Goal: Task Accomplishment & Management: Use online tool/utility

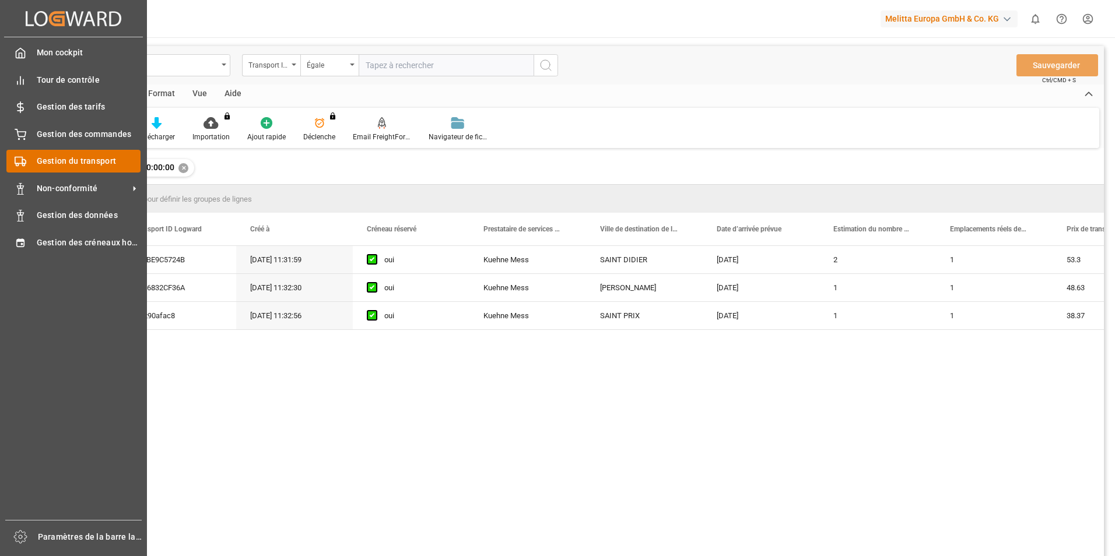
click at [78, 167] on span "Gestion du transport" at bounding box center [89, 161] width 104 height 12
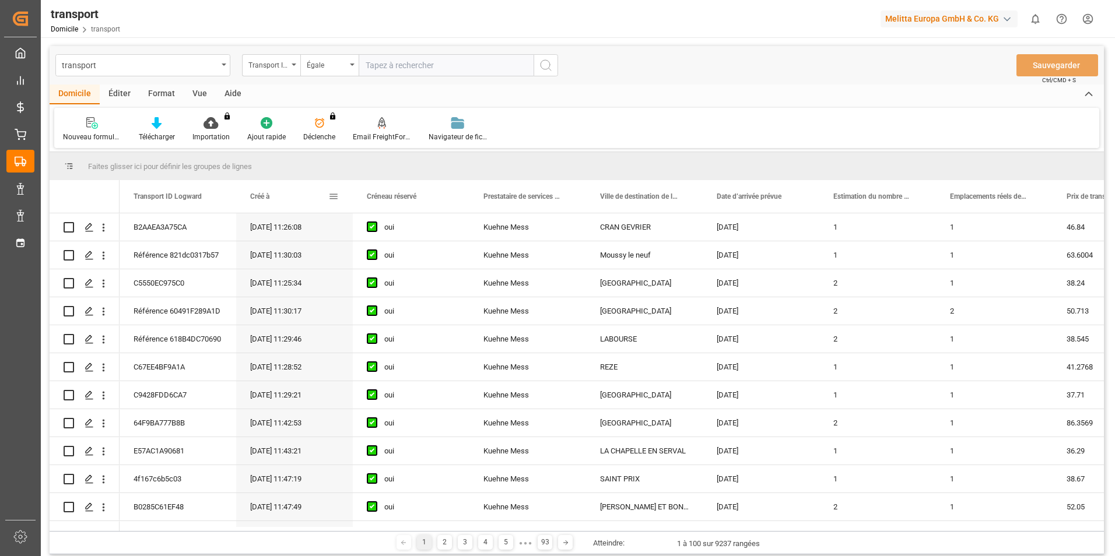
click at [336, 194] on span at bounding box center [333, 196] width 10 height 10
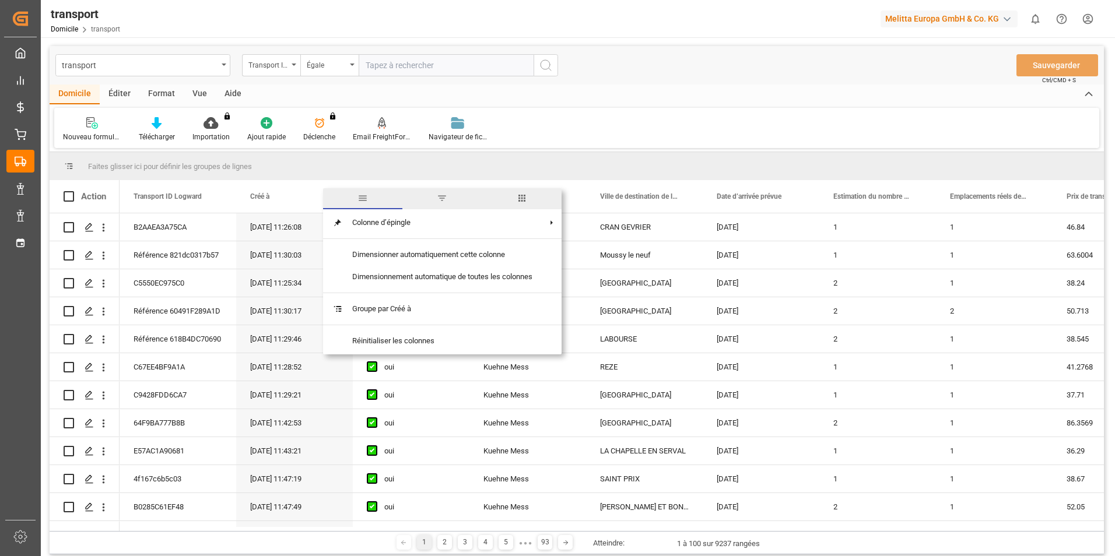
click at [444, 202] on span "filtre" at bounding box center [442, 198] width 10 height 10
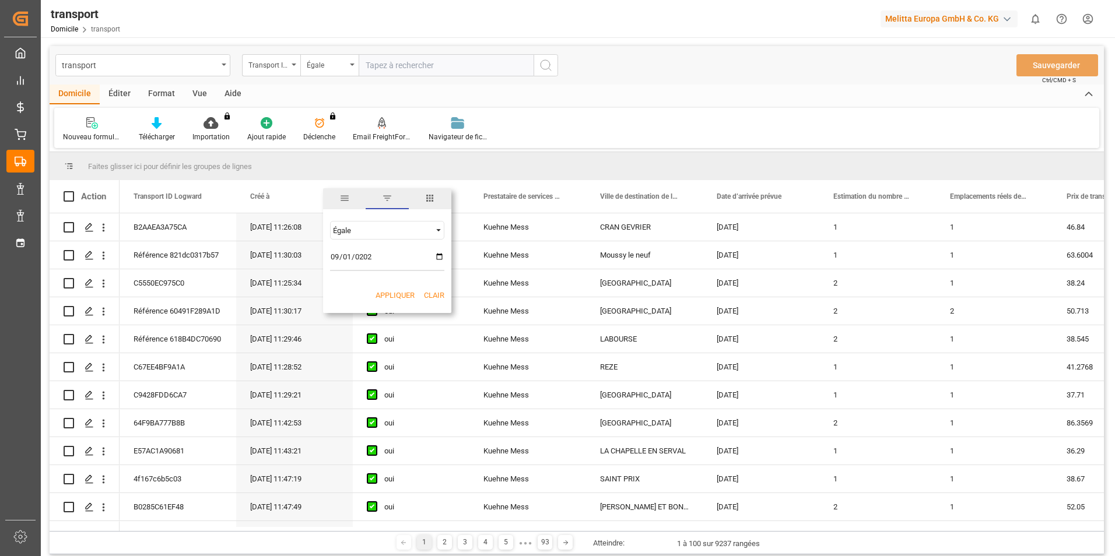
type input "[DATE]"
click at [394, 294] on button "Appliquer" at bounding box center [395, 296] width 39 height 12
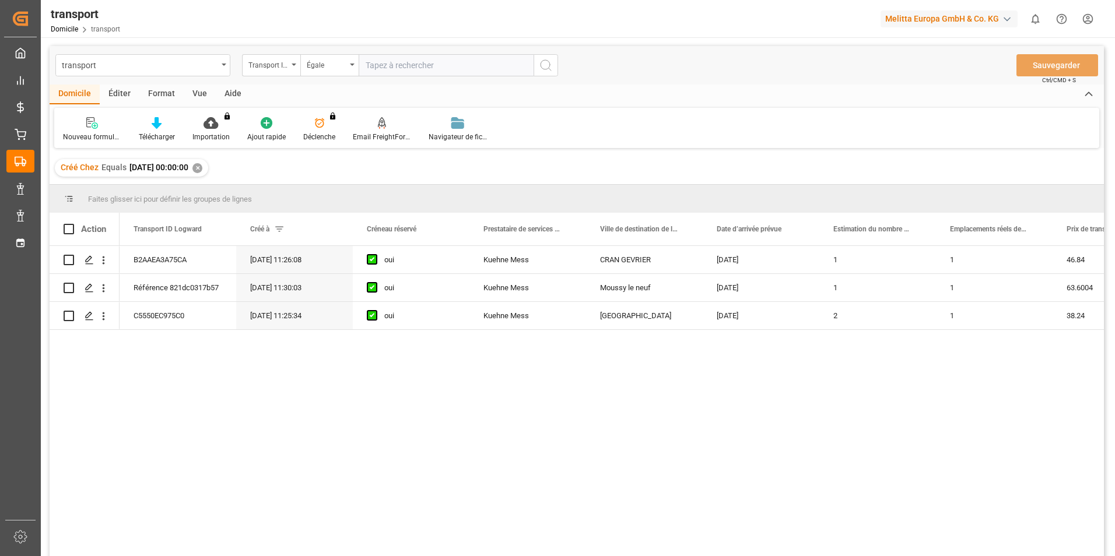
click at [478, 530] on div "B2AAEA3A75CA [DATE] 11:26:08 oui [PERSON_NAME] Mess CRAN GEVRIER [DATE] 1 1 46.…" at bounding box center [612, 405] width 984 height 318
click at [283, 233] on span at bounding box center [279, 229] width 10 height 10
click at [279, 227] on span at bounding box center [279, 229] width 10 height 10
click at [262, 231] on span "Créé à" at bounding box center [259, 229] width 19 height 8
click at [273, 225] on div "Créé à" at bounding box center [289, 229] width 78 height 33
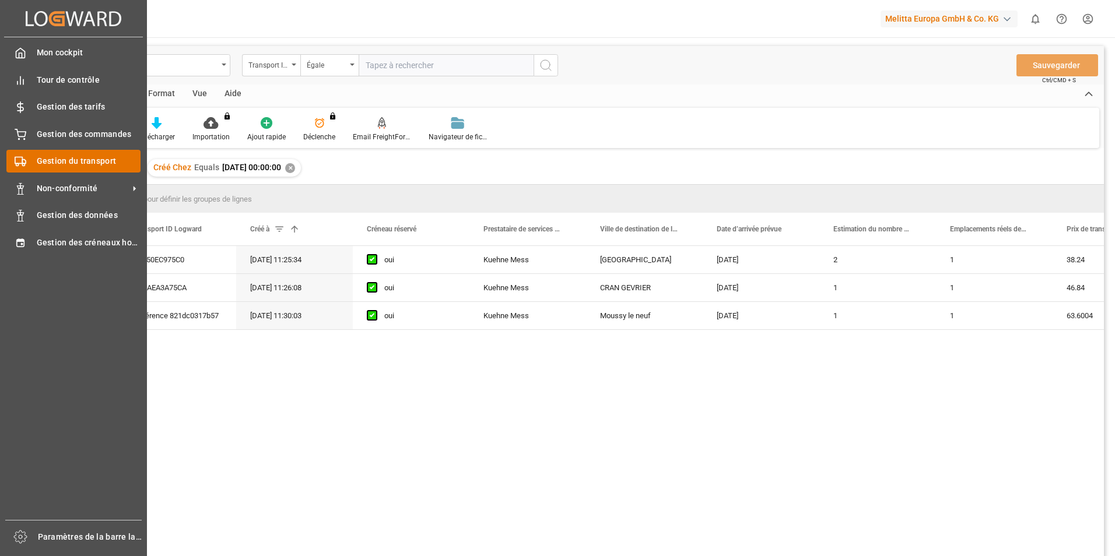
click at [27, 152] on div "Gestion du transport Gestion du transport" at bounding box center [73, 161] width 134 height 23
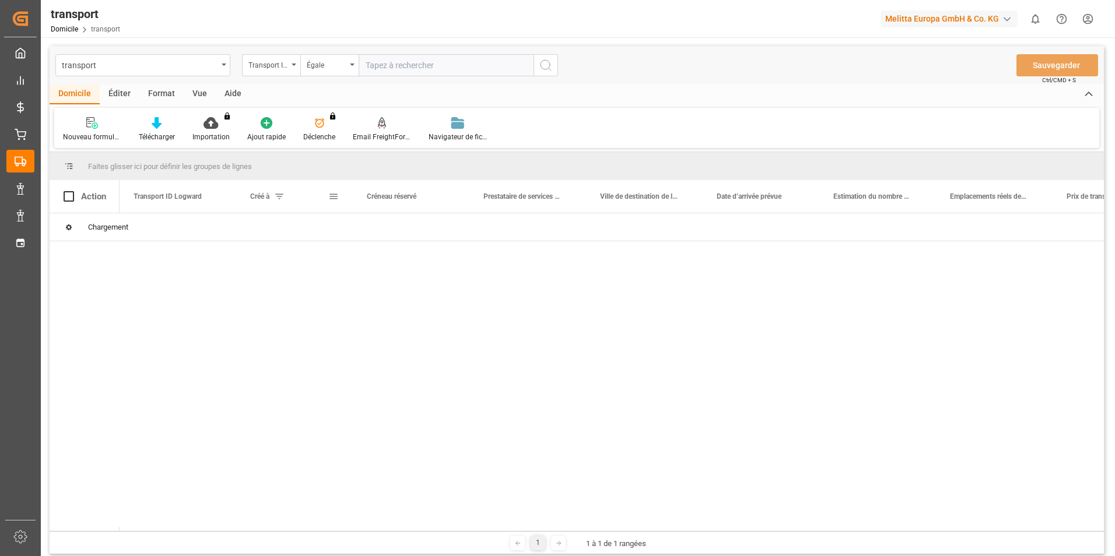
click at [280, 198] on span at bounding box center [279, 196] width 10 height 10
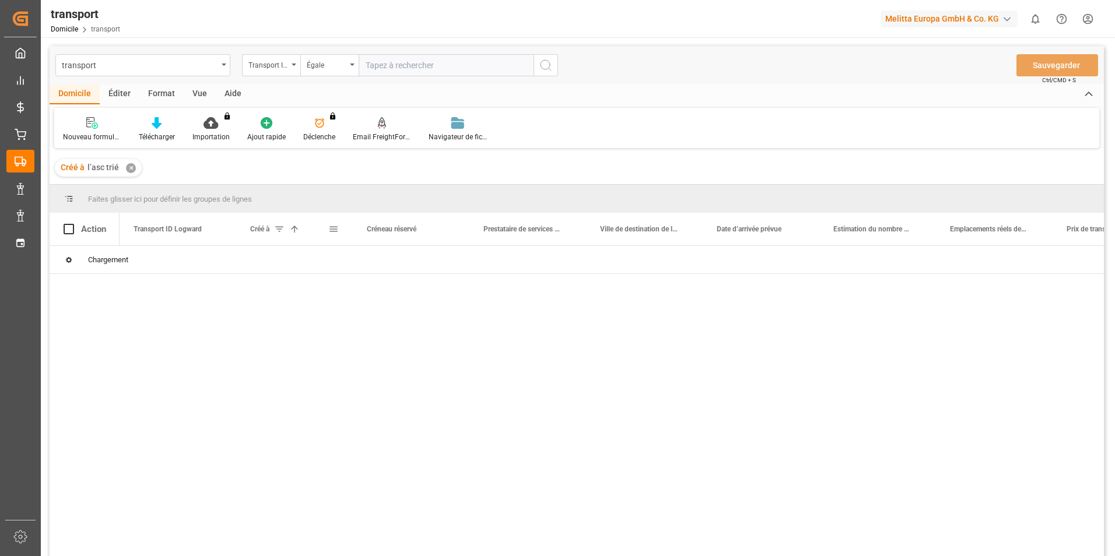
click at [264, 231] on span "Créé à" at bounding box center [259, 229] width 19 height 8
click at [329, 227] on span at bounding box center [333, 229] width 10 height 10
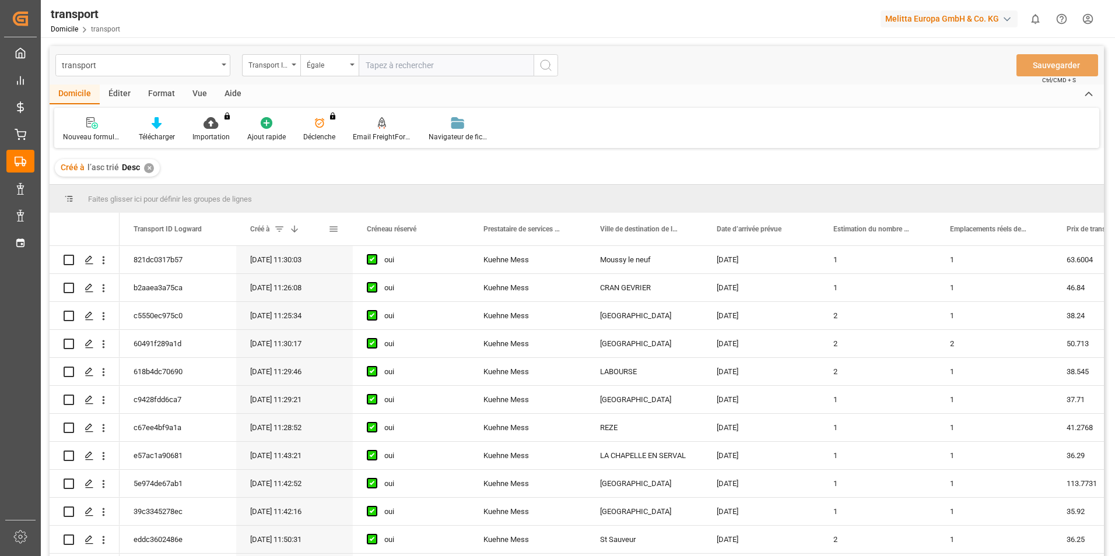
click at [329, 224] on span at bounding box center [333, 229] width 10 height 10
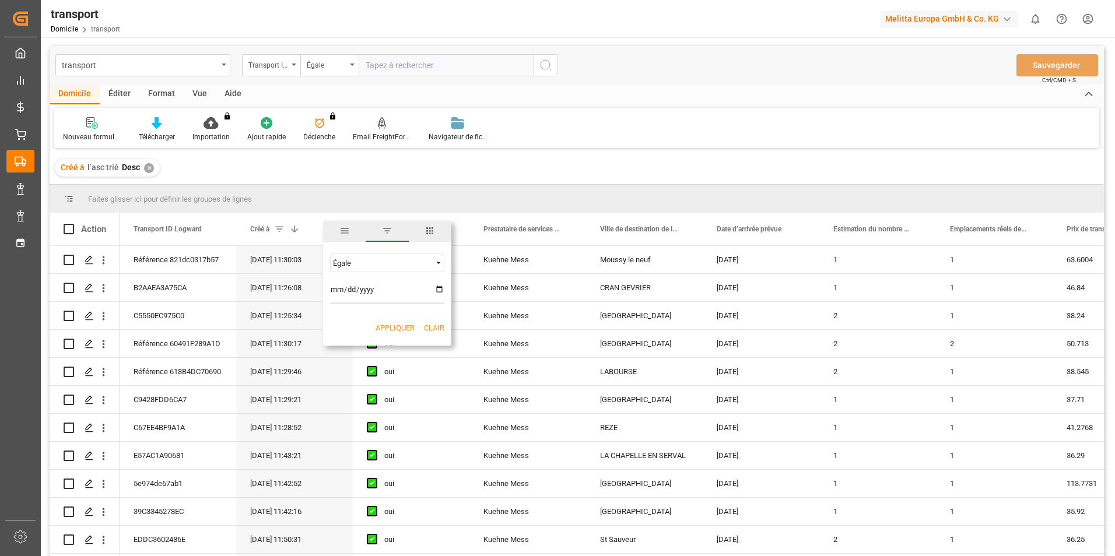
click at [387, 331] on button "Appliquer" at bounding box center [395, 328] width 39 height 12
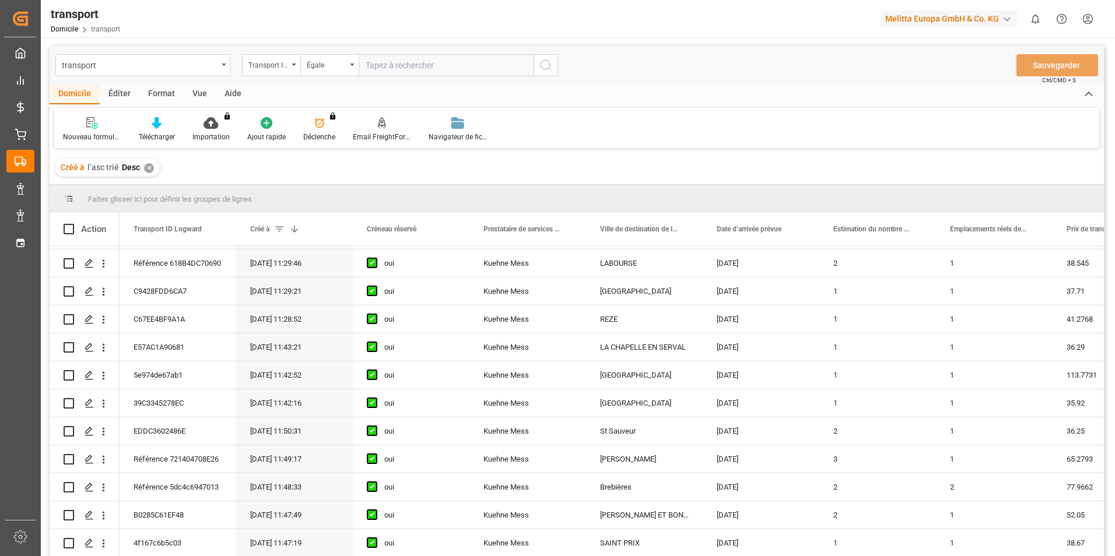
scroll to position [292, 0]
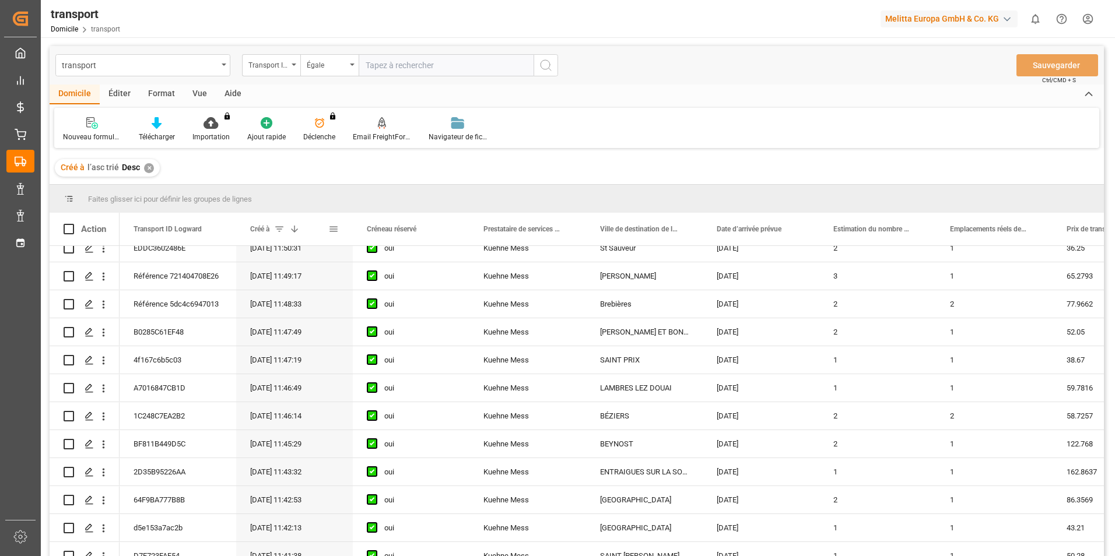
click at [282, 229] on span at bounding box center [279, 229] width 10 height 10
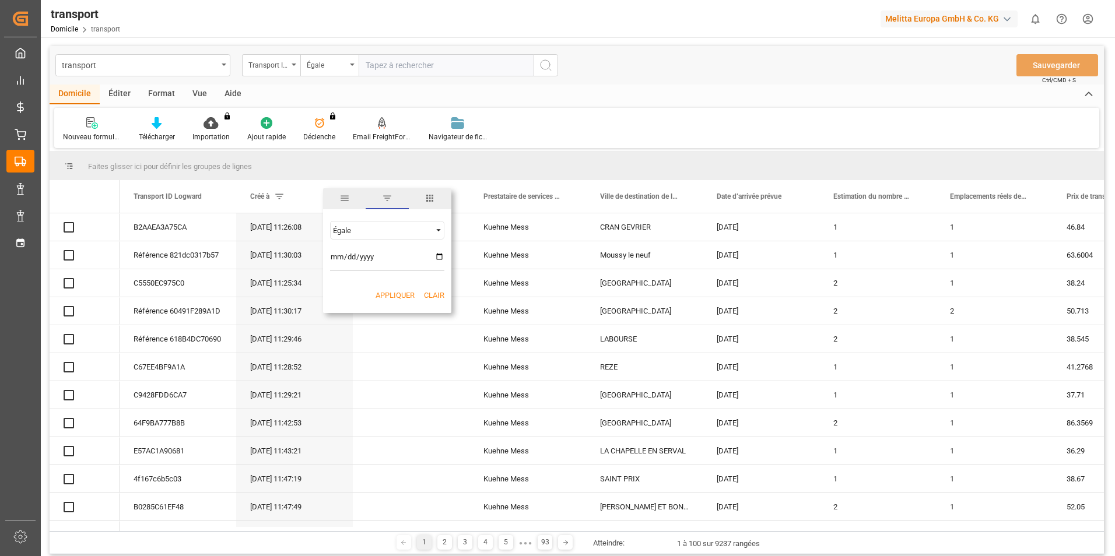
click at [395, 300] on button "Appliquer" at bounding box center [395, 296] width 39 height 12
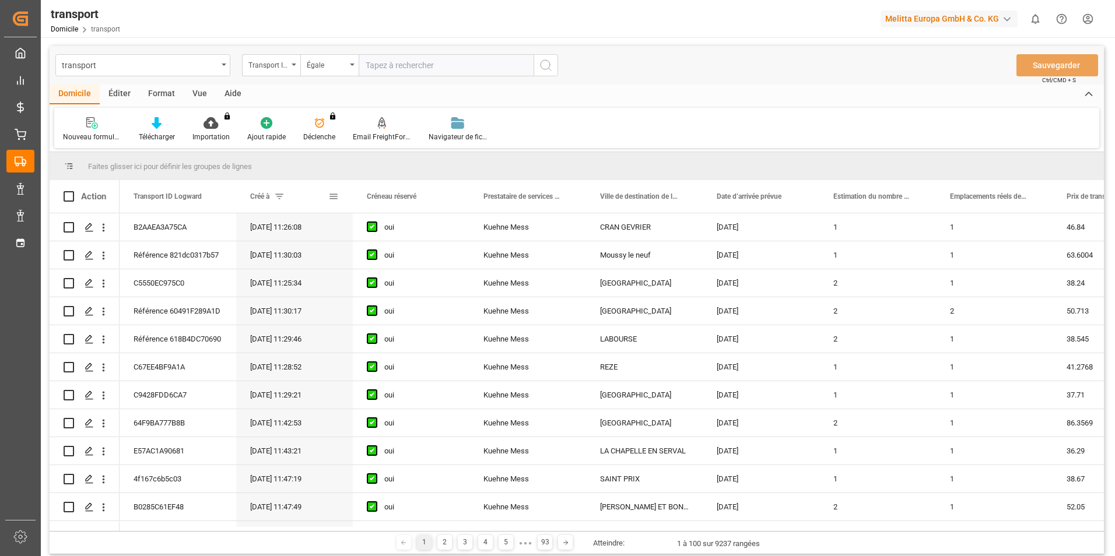
click at [269, 199] on span "Créé à" at bounding box center [259, 196] width 19 height 8
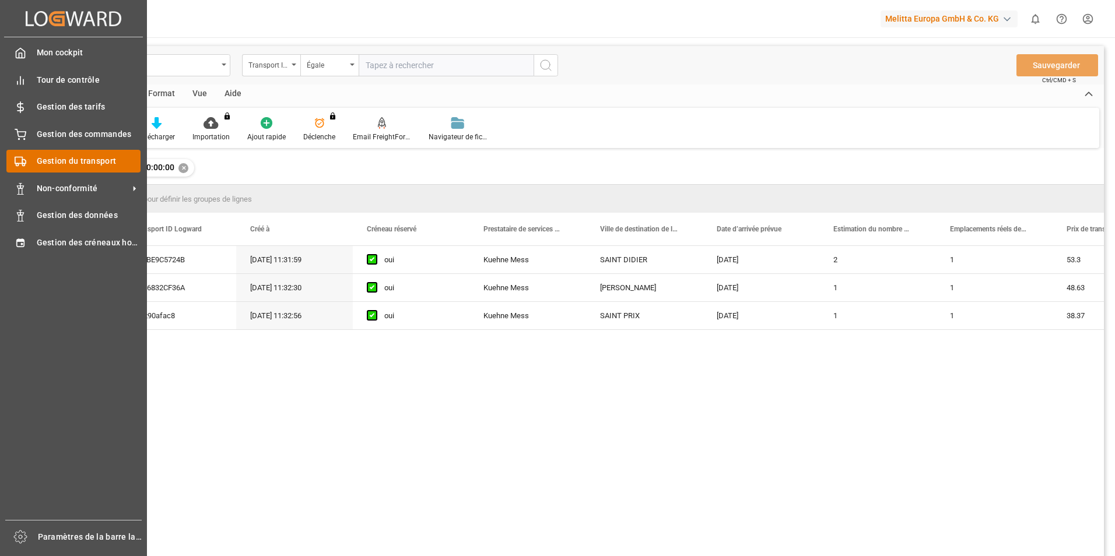
click at [68, 159] on span "Gestion du transport" at bounding box center [89, 161] width 104 height 12
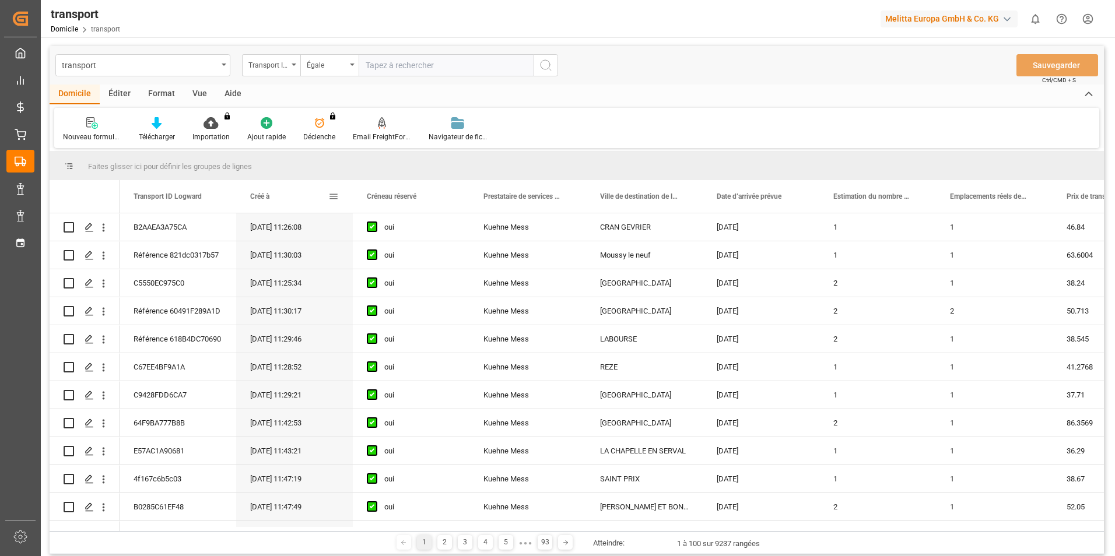
click at [273, 195] on div "Créé à" at bounding box center [289, 196] width 78 height 33
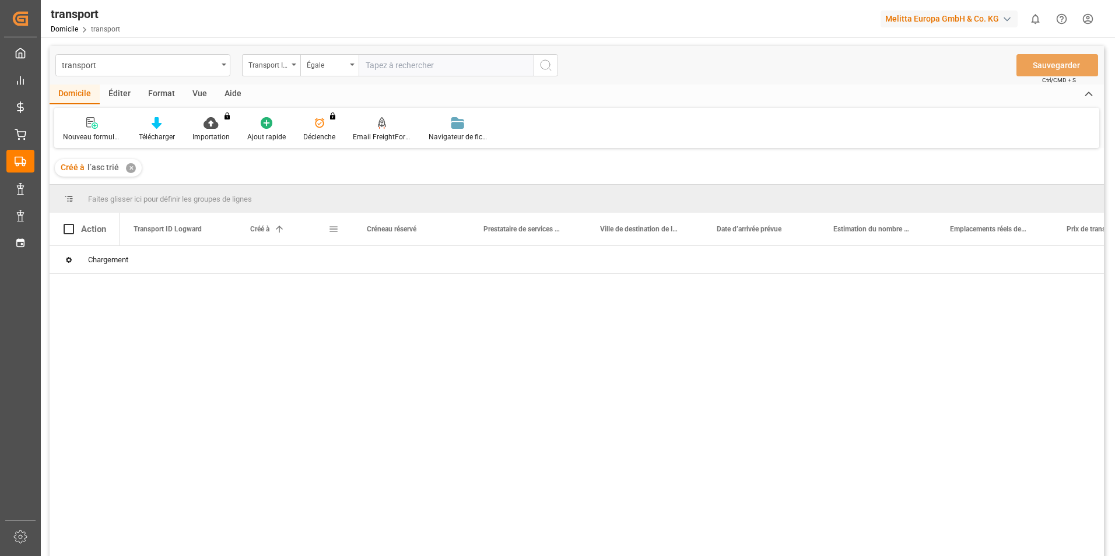
click at [332, 225] on span at bounding box center [333, 229] width 10 height 10
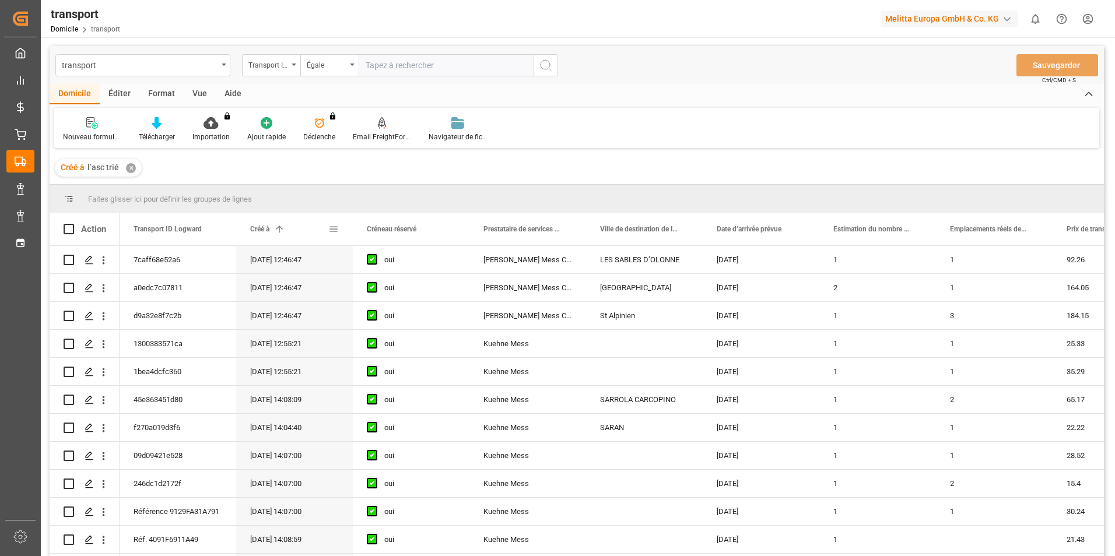
click at [333, 230] on span at bounding box center [333, 229] width 10 height 10
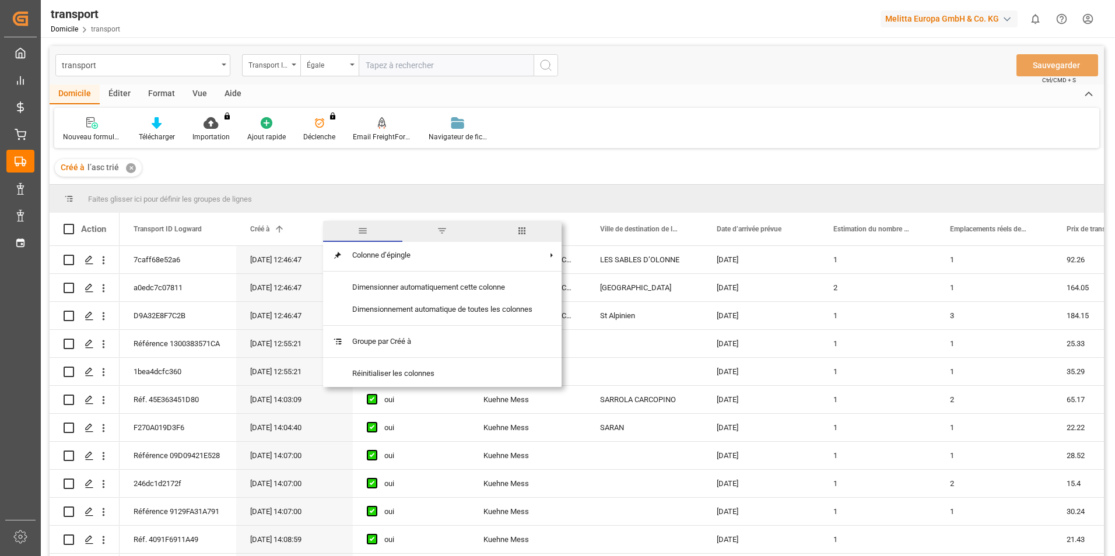
click at [440, 231] on span "filtre" at bounding box center [442, 231] width 10 height 10
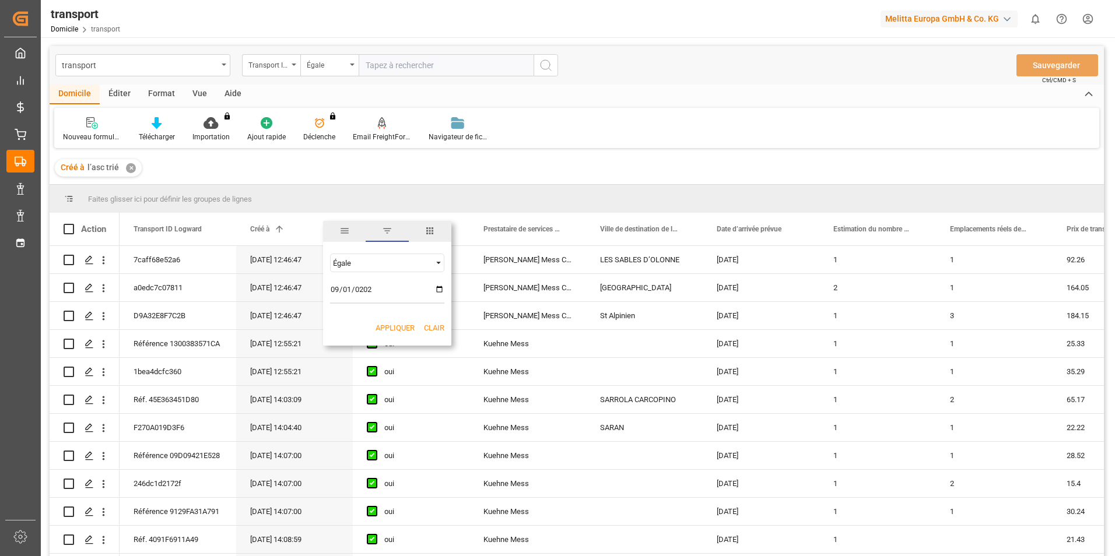
type input "[DATE]"
click at [380, 326] on button "Appliquer" at bounding box center [395, 328] width 39 height 12
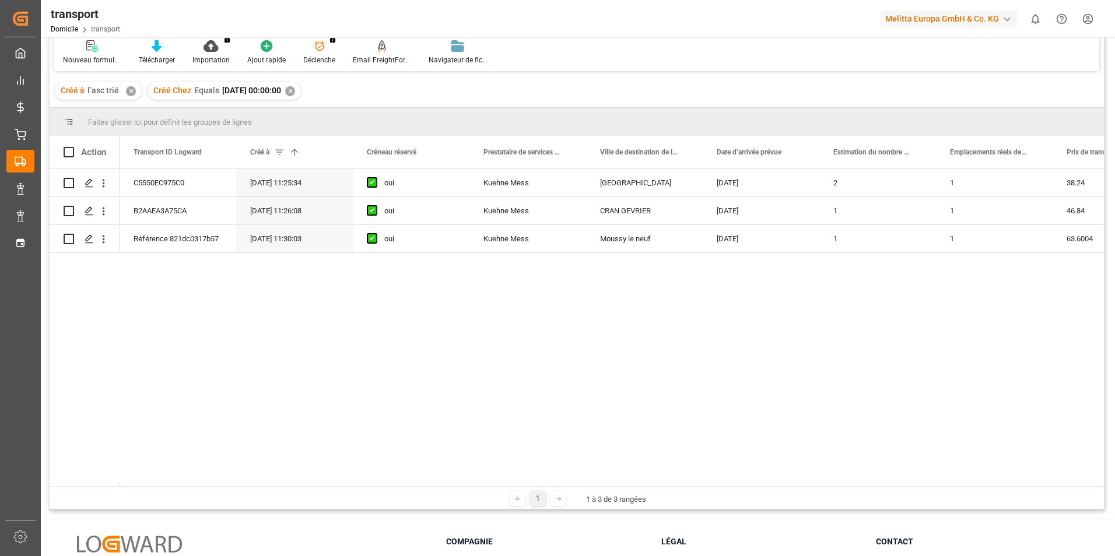
scroll to position [117, 0]
